Goal: Transaction & Acquisition: Purchase product/service

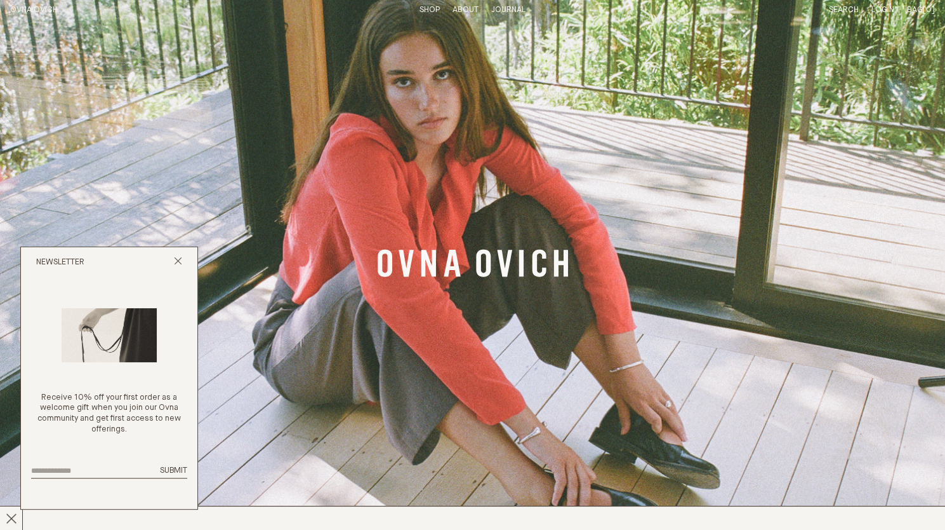
click at [422, 10] on link "Shop" at bounding box center [430, 10] width 20 height 8
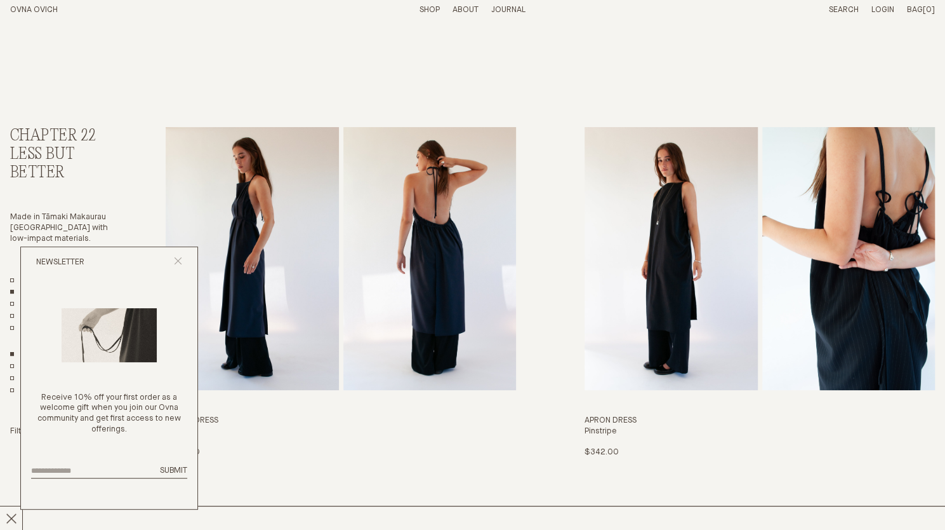
click at [175, 261] on icon "Close popup" at bounding box center [178, 261] width 8 height 8
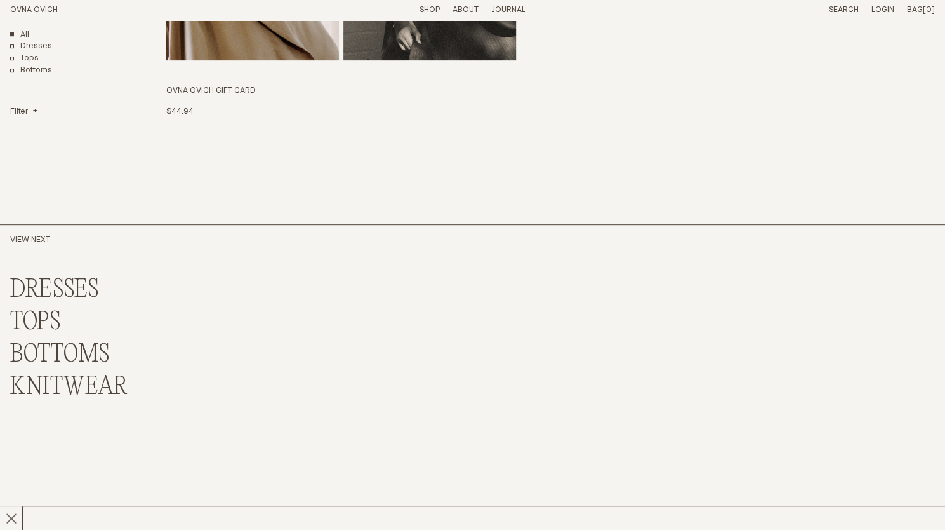
scroll to position [3124, 0]
click at [36, 317] on link "TOPS" at bounding box center [35, 320] width 51 height 27
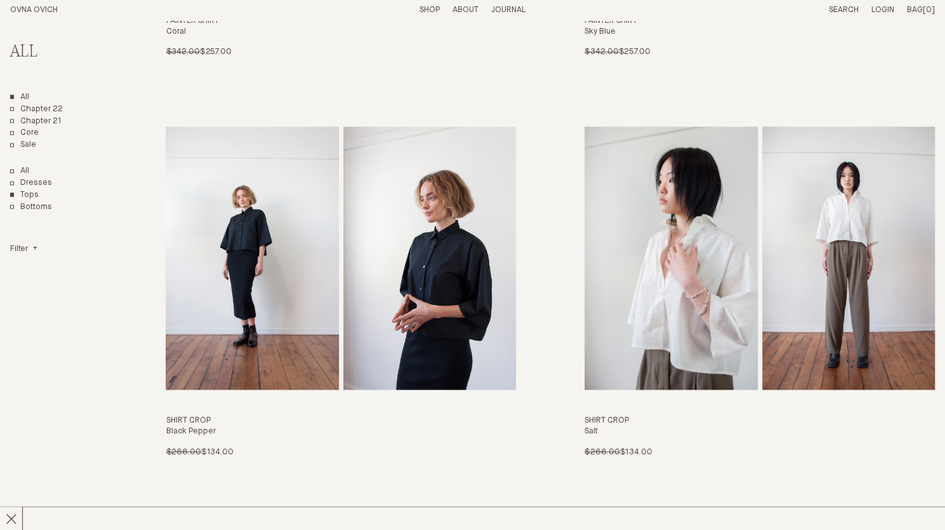
scroll to position [1223, 0]
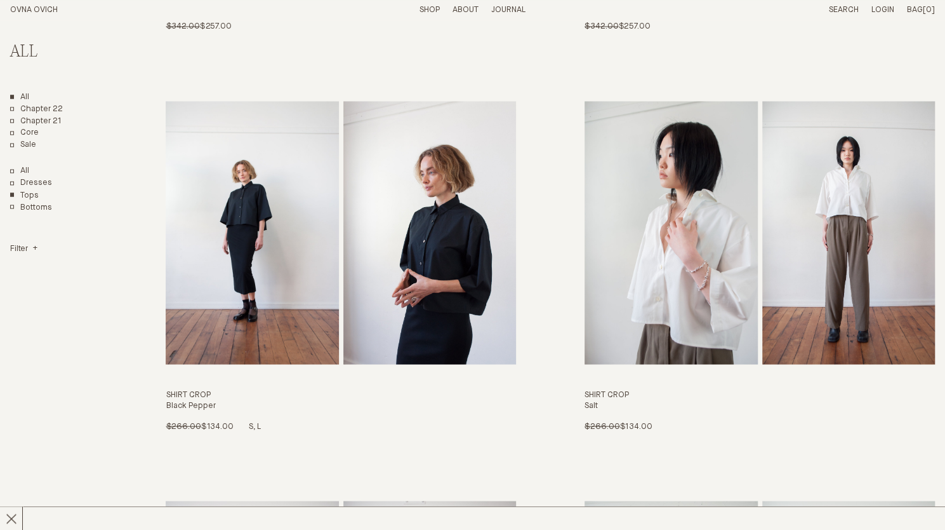
click at [332, 227] on img "Shirt Crop" at bounding box center [252, 232] width 173 height 263
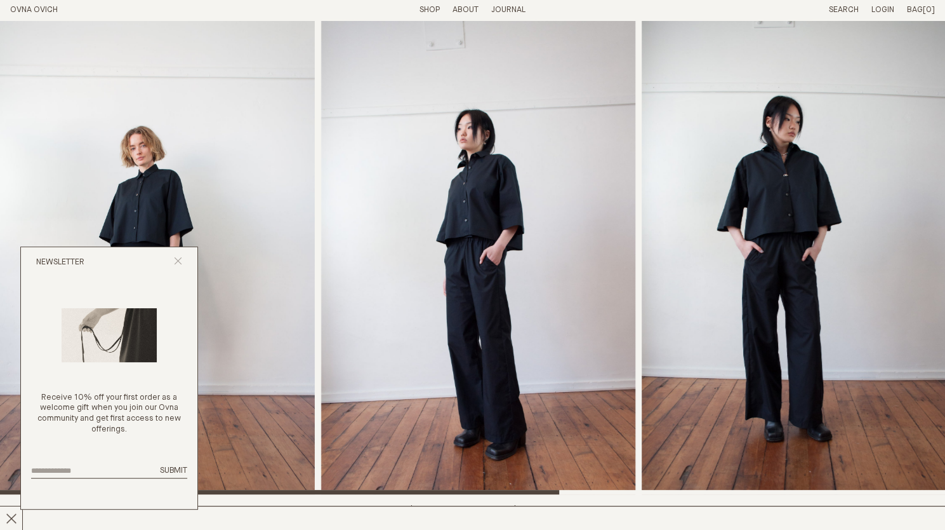
click at [174, 260] on icon "Close popup" at bounding box center [178, 261] width 8 height 8
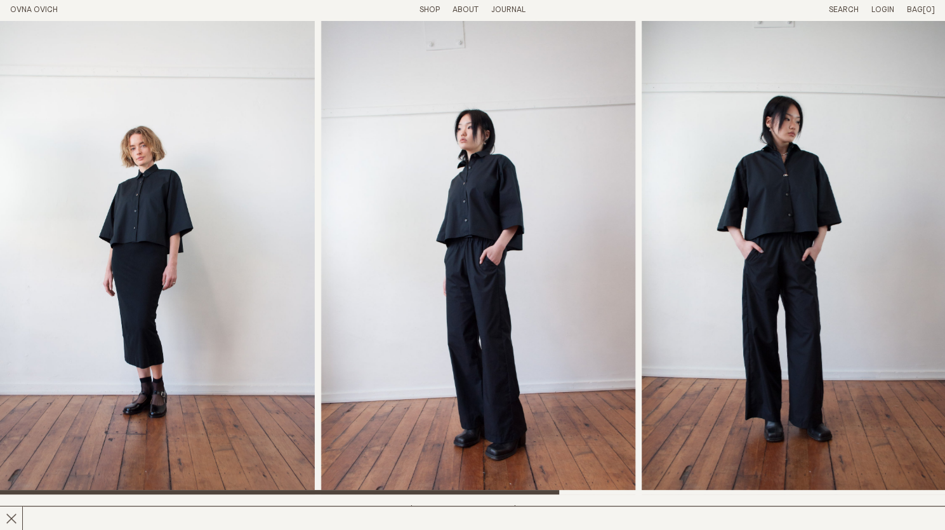
scroll to position [463, 0]
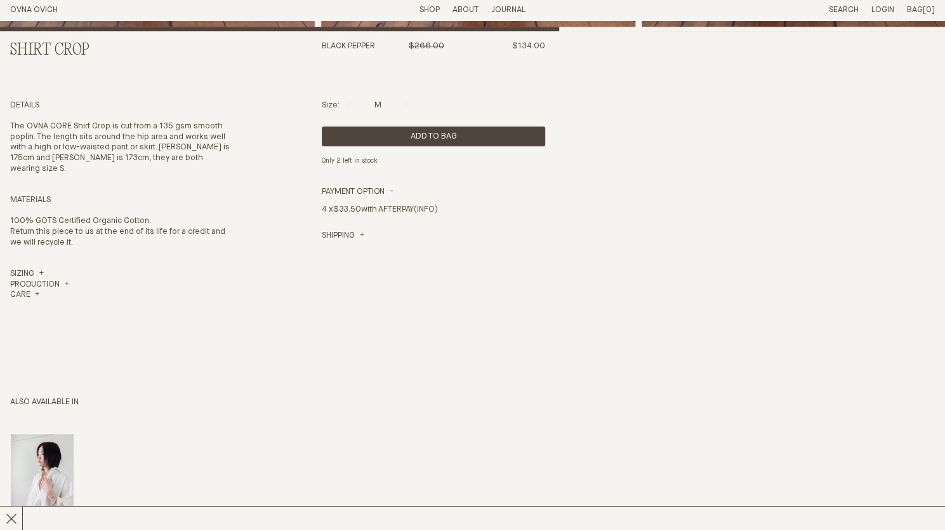
click at [428, 10] on link "Shop" at bounding box center [430, 10] width 20 height 8
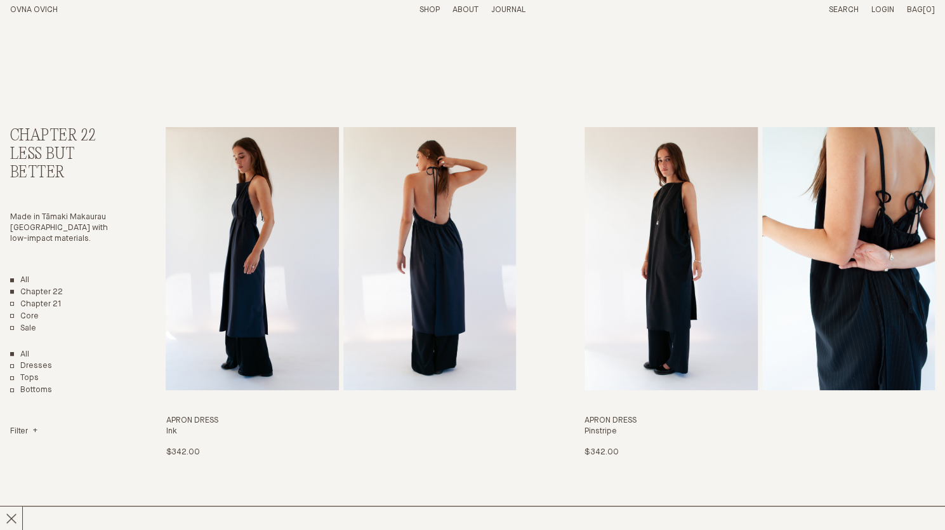
click at [20, 276] on link "All" at bounding box center [19, 280] width 19 height 11
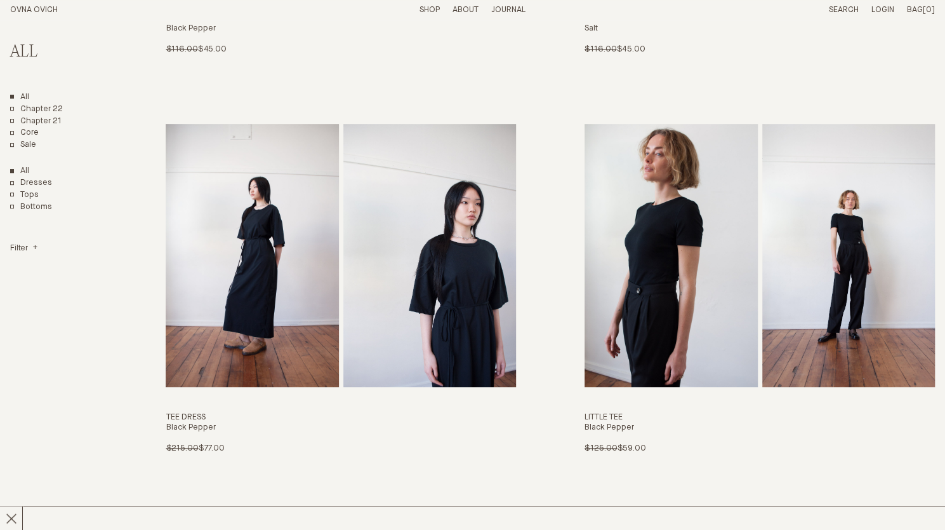
scroll to position [5826, 0]
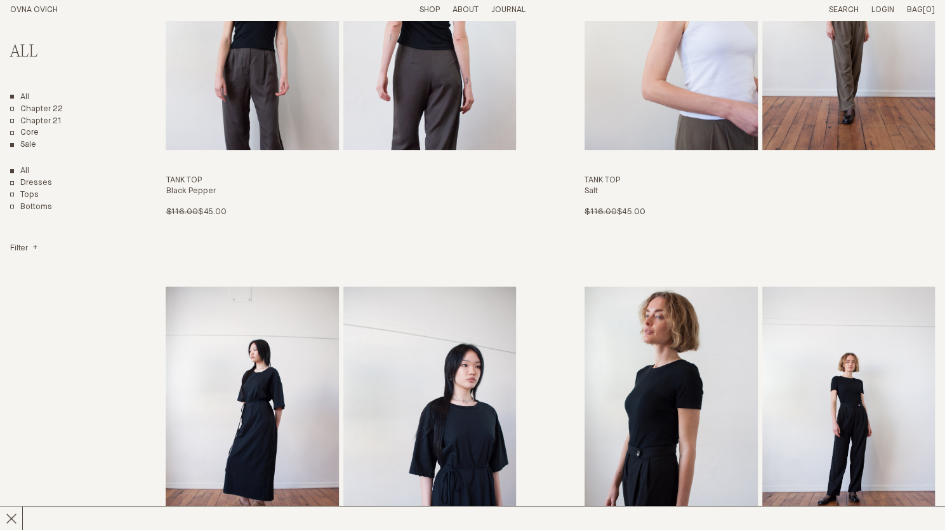
click at [32, 145] on link "Sale" at bounding box center [23, 145] width 26 height 11
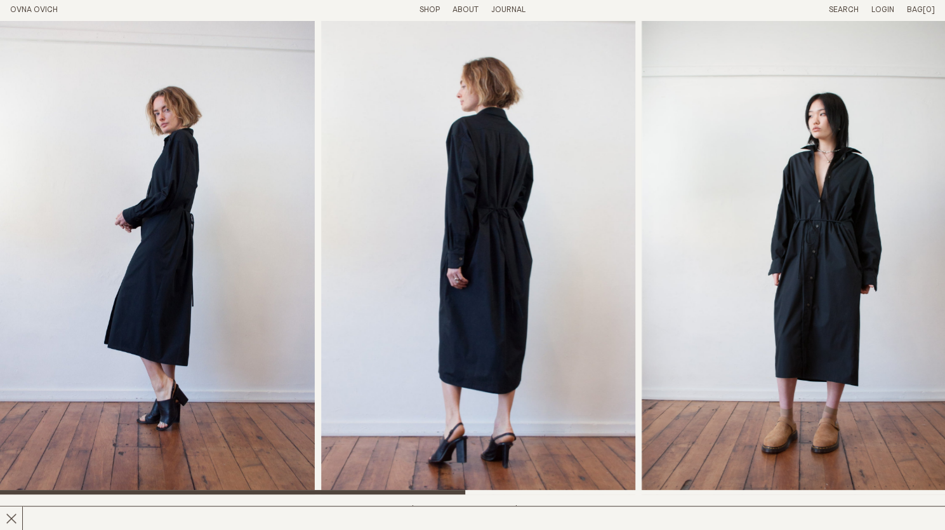
scroll to position [463, 0]
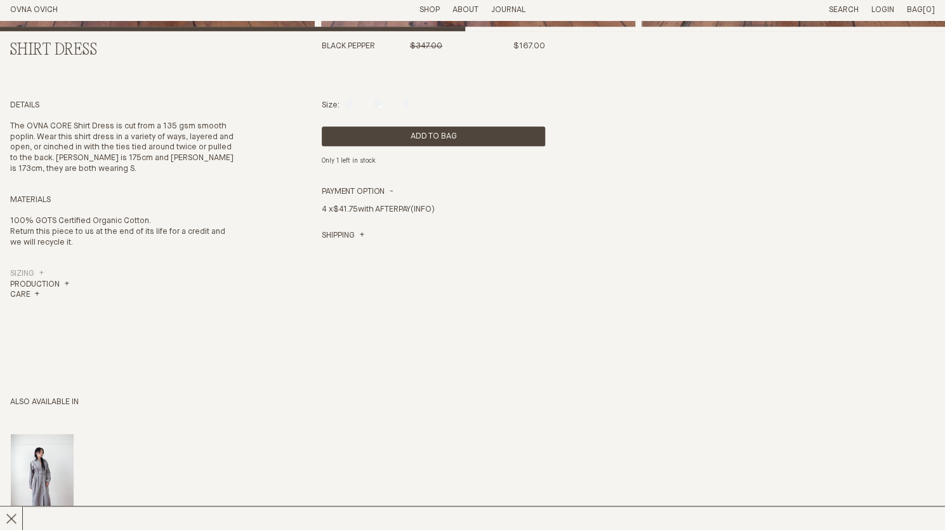
click at [33, 275] on link "Sizing" at bounding box center [27, 274] width 34 height 11
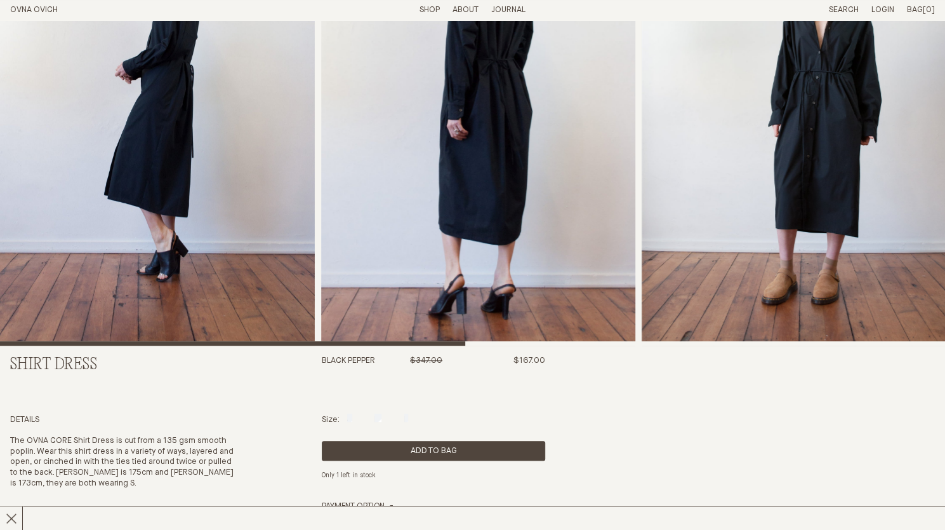
scroll to position [0, 0]
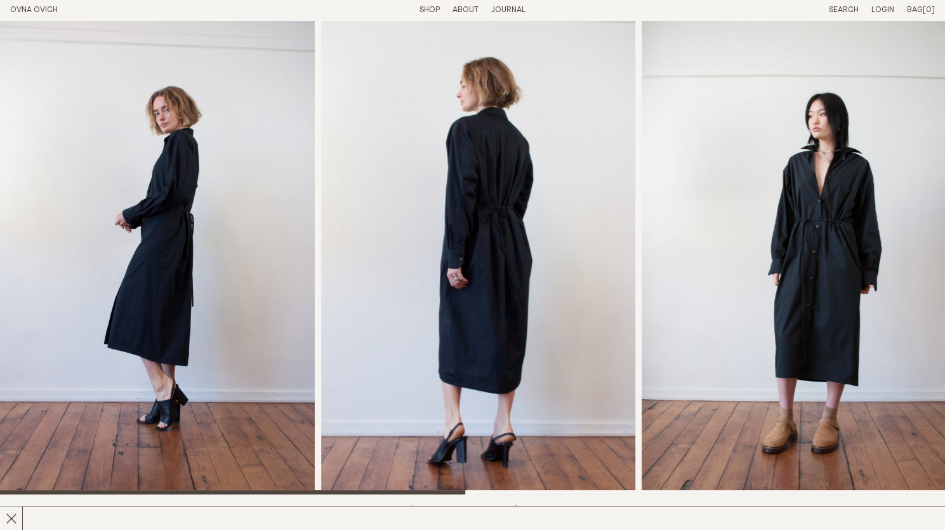
click at [771, 205] on img "3 / 6" at bounding box center [799, 257] width 315 height 474
click at [490, 194] on img "2 / 6" at bounding box center [478, 257] width 314 height 474
click at [182, 209] on img "1 / 6" at bounding box center [157, 257] width 315 height 474
